Goal: Task Accomplishment & Management: Use online tool/utility

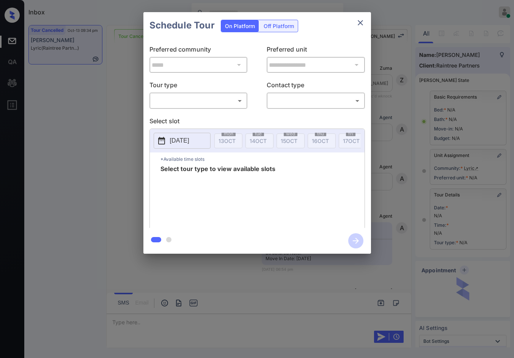
scroll to position [5485, 0]
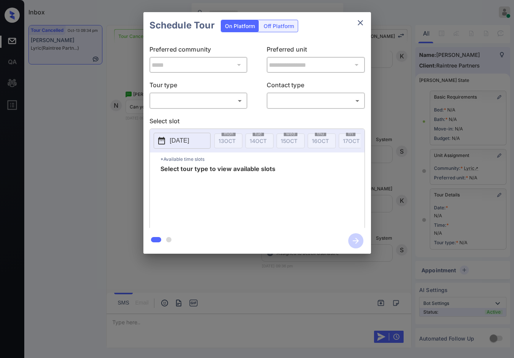
click at [209, 101] on body "Inbox Jezcil Usanastre Online Set yourself offline Set yourself on break Profil…" at bounding box center [257, 179] width 514 height 358
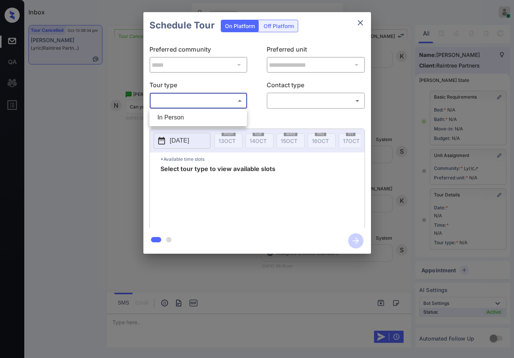
drag, startPoint x: 210, startPoint y: 123, endPoint x: 218, endPoint y: 123, distance: 7.6
click at [210, 123] on li "In Person" at bounding box center [198, 118] width 94 height 14
type input "********"
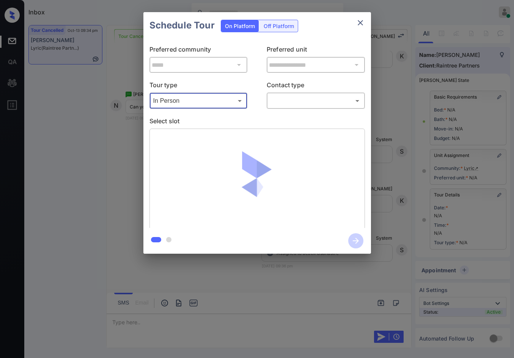
click at [298, 99] on body "Inbox Jezcil Usanastre Online Set yourself offline Set yourself on break Profil…" at bounding box center [257, 179] width 514 height 358
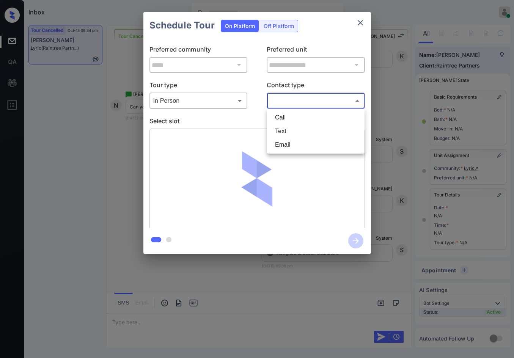
click at [304, 135] on li "Text" at bounding box center [316, 131] width 94 height 14
type input "****"
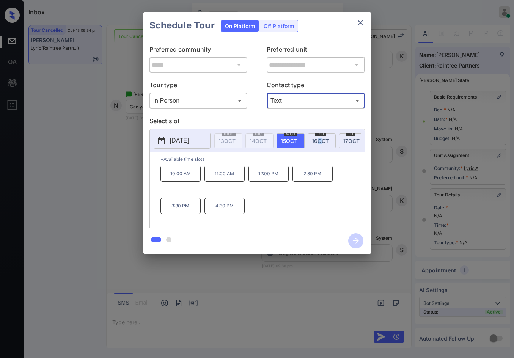
click at [319, 139] on span "[DATE]" at bounding box center [320, 141] width 17 height 6
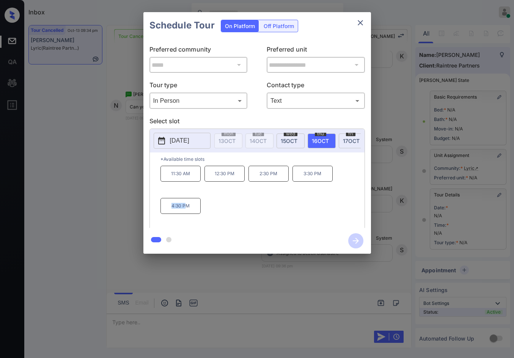
drag, startPoint x: 173, startPoint y: 214, endPoint x: 187, endPoint y: 207, distance: 15.6
click at [187, 207] on p "4:30 PM" at bounding box center [180, 206] width 40 height 16
copy p "4:30 P"
click at [130, 183] on div "**********" at bounding box center [257, 133] width 514 height 266
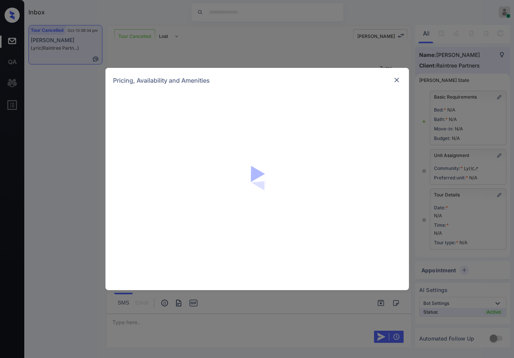
scroll to position [323, 0]
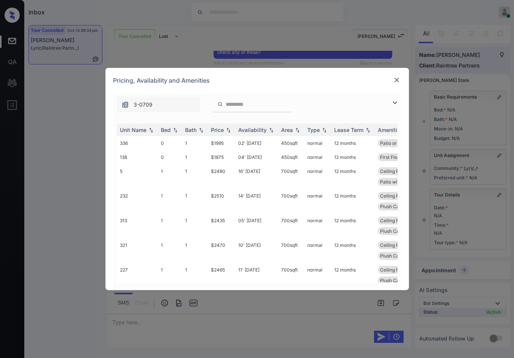
click at [400, 105] on div at bounding box center [396, 102] width 9 height 9
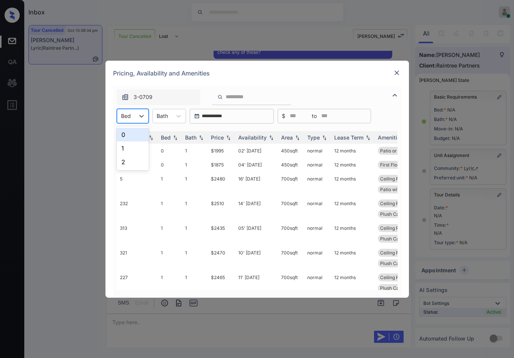
click at [131, 122] on div "Bed" at bounding box center [133, 116] width 32 height 14
click at [132, 135] on div "0" at bounding box center [133, 135] width 32 height 14
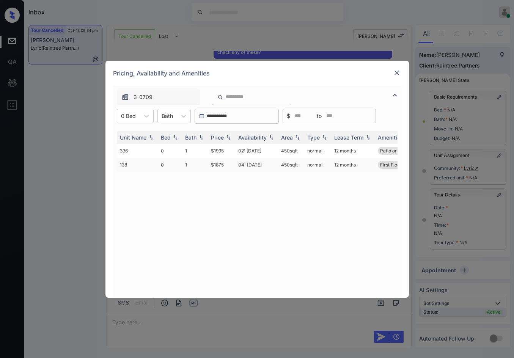
click at [221, 164] on td "$1875" at bounding box center [221, 165] width 27 height 14
click at [222, 164] on td "$1875" at bounding box center [221, 165] width 27 height 14
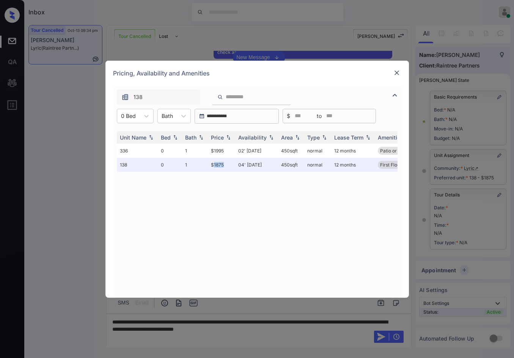
click at [396, 71] on img at bounding box center [397, 73] width 8 height 8
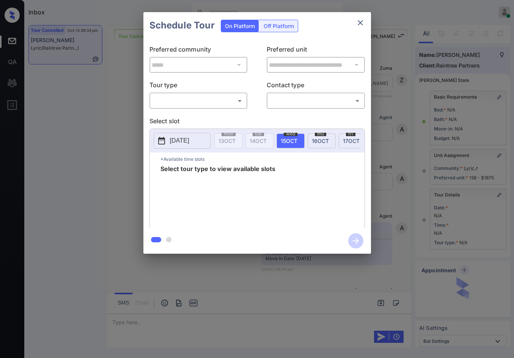
scroll to position [25, 0]
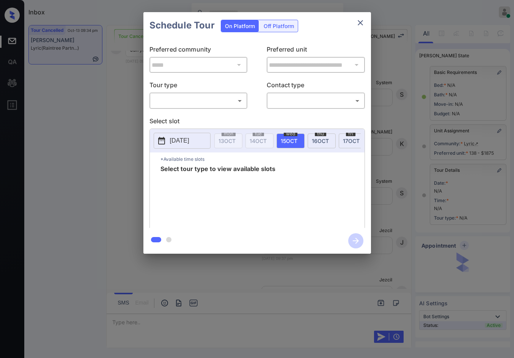
click at [223, 107] on div "​ ​" at bounding box center [198, 101] width 98 height 16
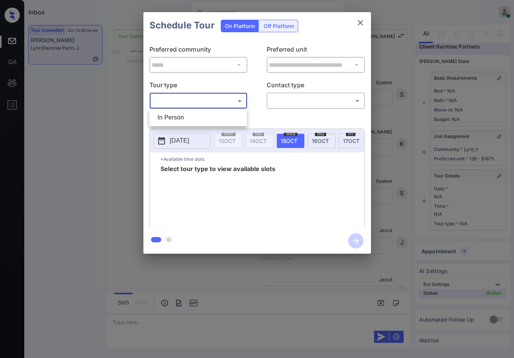
click at [212, 106] on body "Inbox Jezcil Usanastre Online Set yourself offline Set yourself on break Profil…" at bounding box center [257, 179] width 514 height 358
click at [210, 109] on ul "In Person" at bounding box center [197, 117] width 97 height 17
click at [239, 115] on li "In Person" at bounding box center [198, 118] width 94 height 14
type input "********"
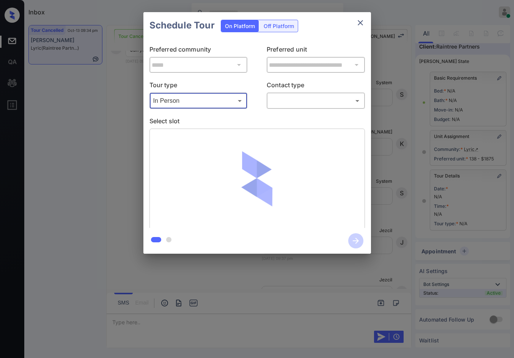
click at [298, 108] on div "​ ​" at bounding box center [316, 101] width 98 height 16
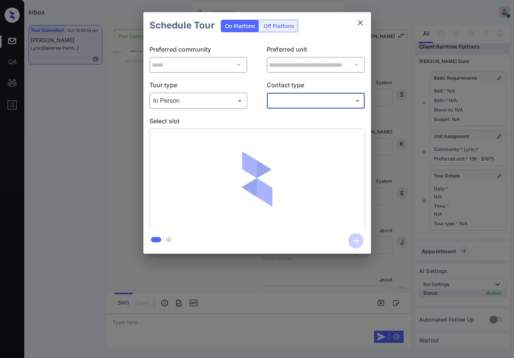
click at [303, 108] on div "​ ​" at bounding box center [316, 101] width 98 height 16
click at [312, 102] on body "Inbox Jezcil Usanastre Online Set yourself offline Set yourself on break Profil…" at bounding box center [257, 179] width 514 height 358
click at [310, 133] on li "Text" at bounding box center [316, 131] width 94 height 14
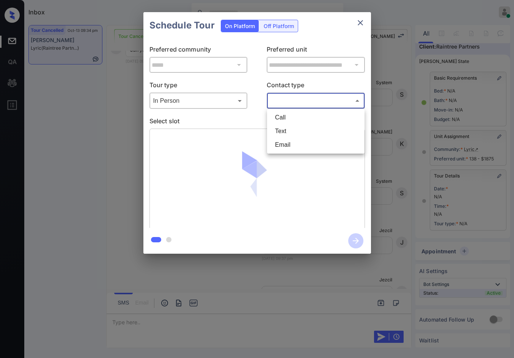
type input "****"
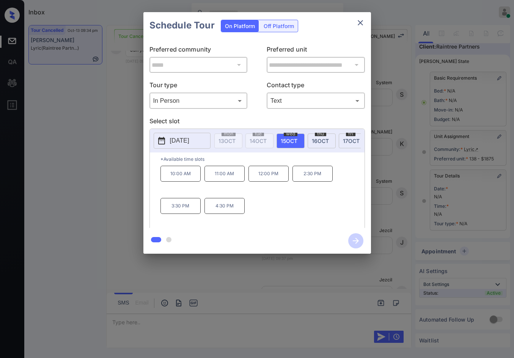
click at [71, 156] on div "**********" at bounding box center [257, 133] width 514 height 266
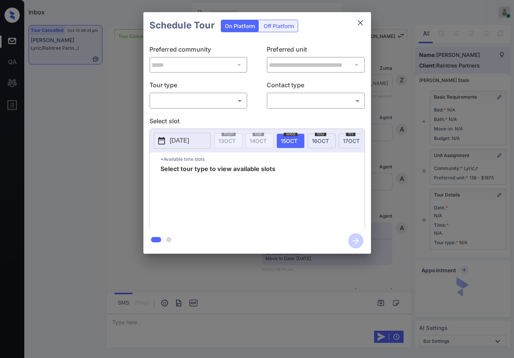
scroll to position [25, 0]
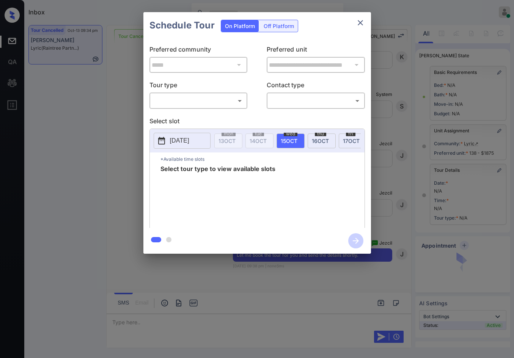
click at [184, 102] on body "Inbox Jezcil Usanastre Online Set yourself offline Set yourself on break Profil…" at bounding box center [257, 179] width 514 height 358
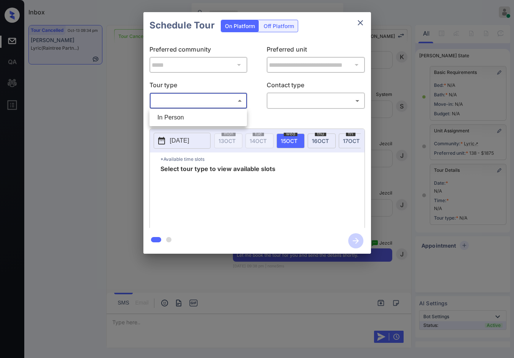
click at [186, 113] on li "In Person" at bounding box center [198, 118] width 94 height 14
type input "********"
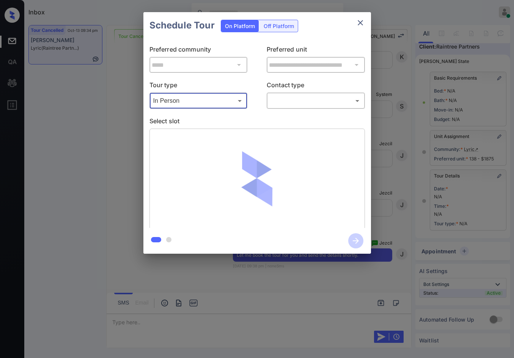
click at [308, 102] on body "Inbox Jezcil Usanastre Online Set yourself offline Set yourself on break Profil…" at bounding box center [257, 179] width 514 height 358
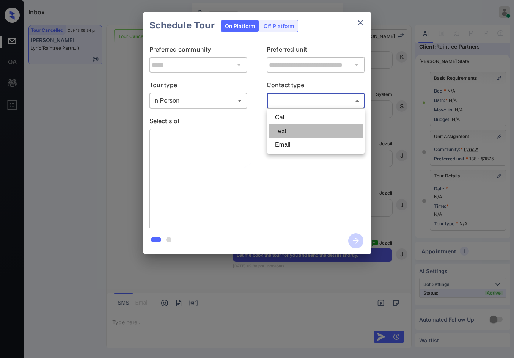
click at [301, 133] on li "Text" at bounding box center [316, 131] width 94 height 14
type input "****"
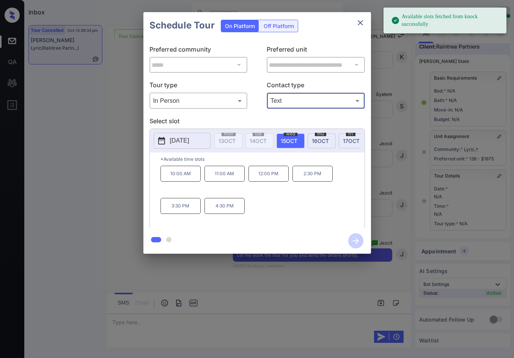
click at [217, 207] on p "4:30 PM" at bounding box center [224, 206] width 40 height 16
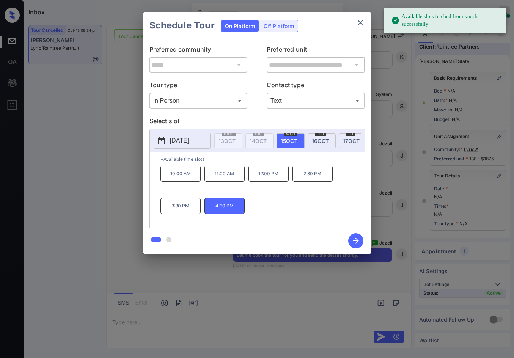
click at [308, 141] on div "thu 16 OCT" at bounding box center [322, 140] width 28 height 15
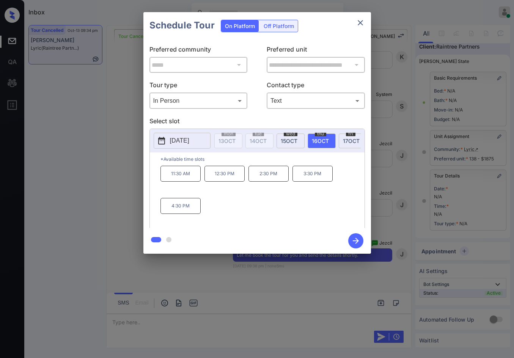
click at [194, 211] on p "4:30 PM" at bounding box center [180, 206] width 40 height 16
click at [355, 236] on icon "button" at bounding box center [355, 240] width 15 height 15
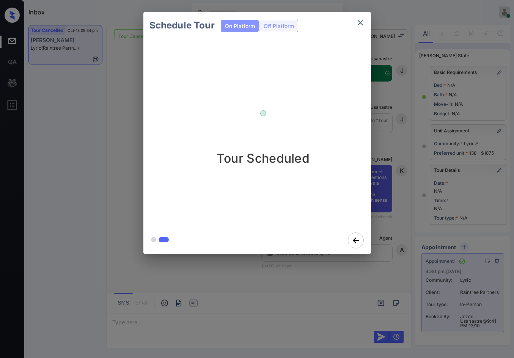
scroll to position [5858, 0]
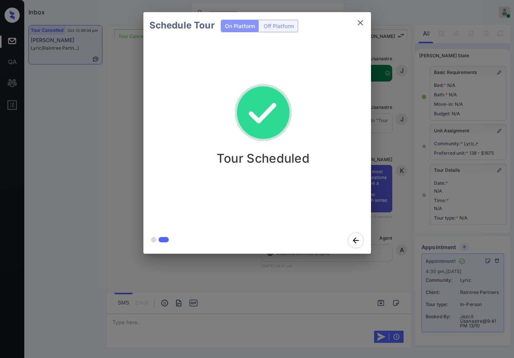
click at [52, 210] on div "Schedule Tour On Platform Off Platform Tour Scheduled" at bounding box center [257, 133] width 514 height 266
